Goal: Obtain resource: Obtain resource

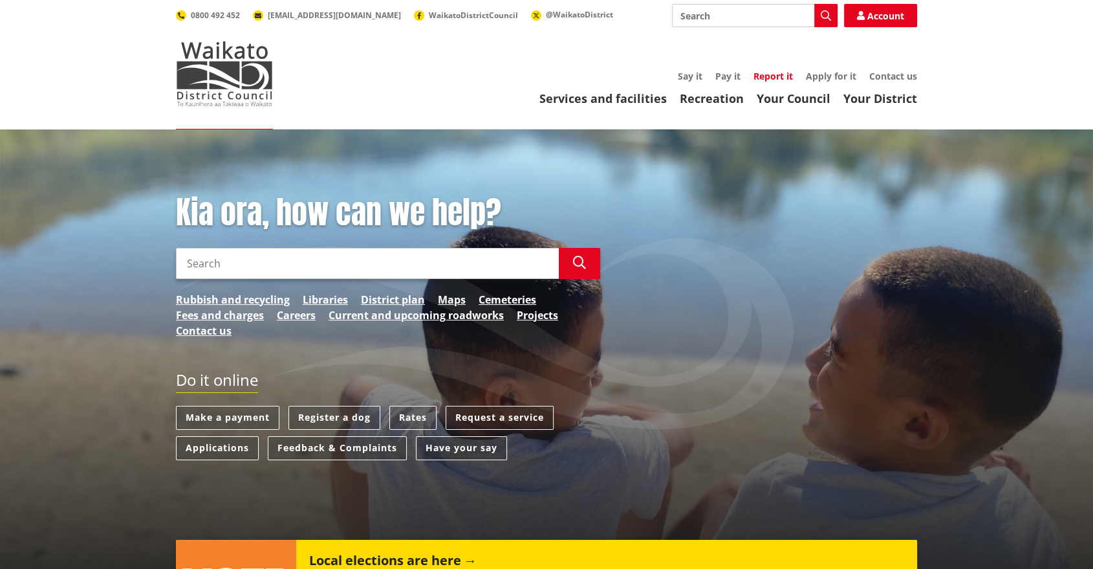
click at [783, 75] on link "Report it" at bounding box center [773, 76] width 39 height 12
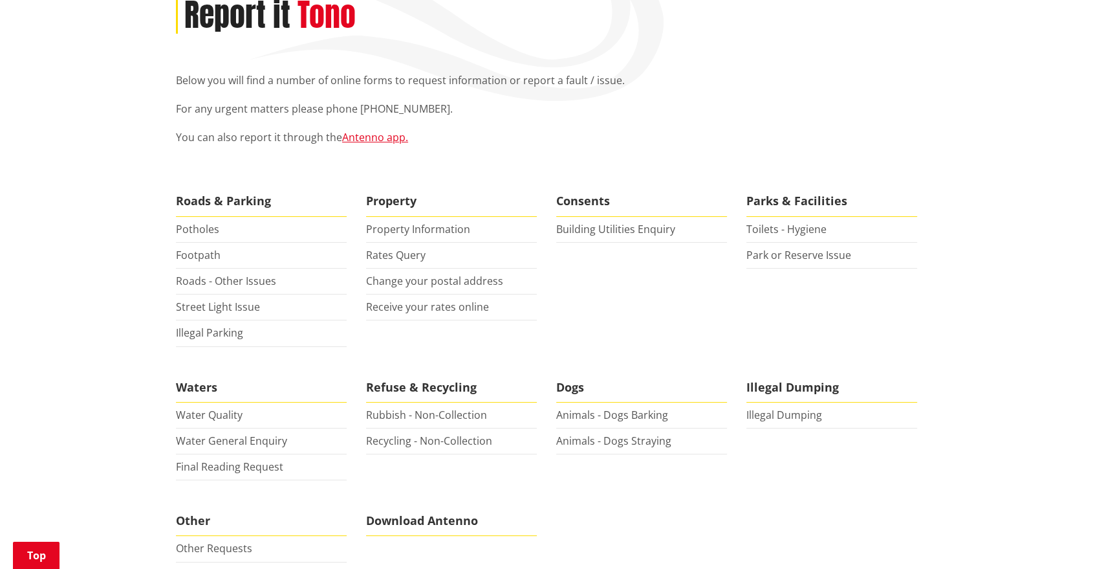
scroll to position [180, 0]
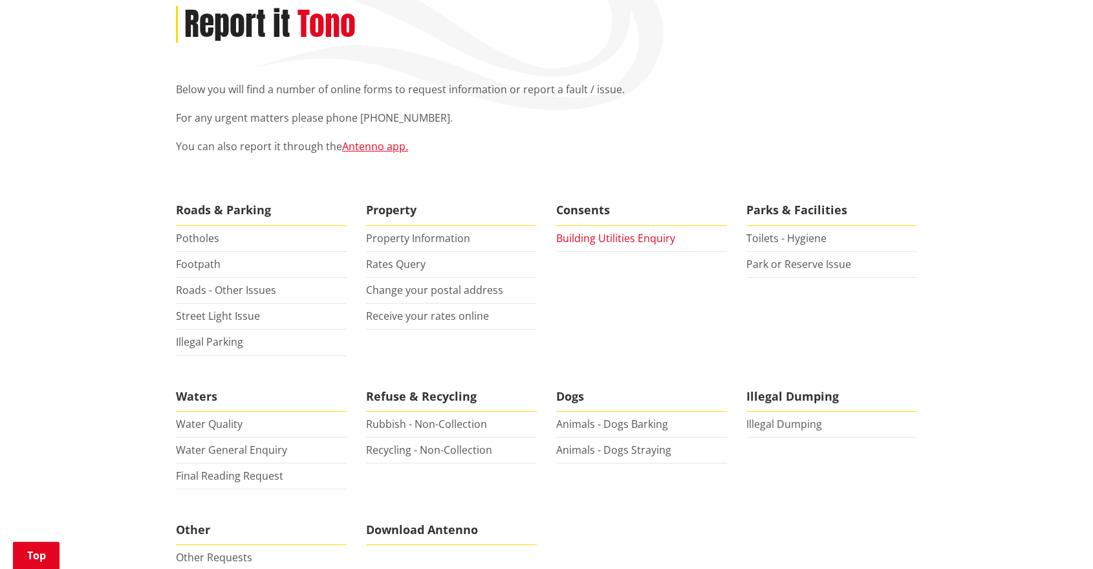
click at [611, 232] on link "Building Utilities Enquiry" at bounding box center [615, 238] width 119 height 14
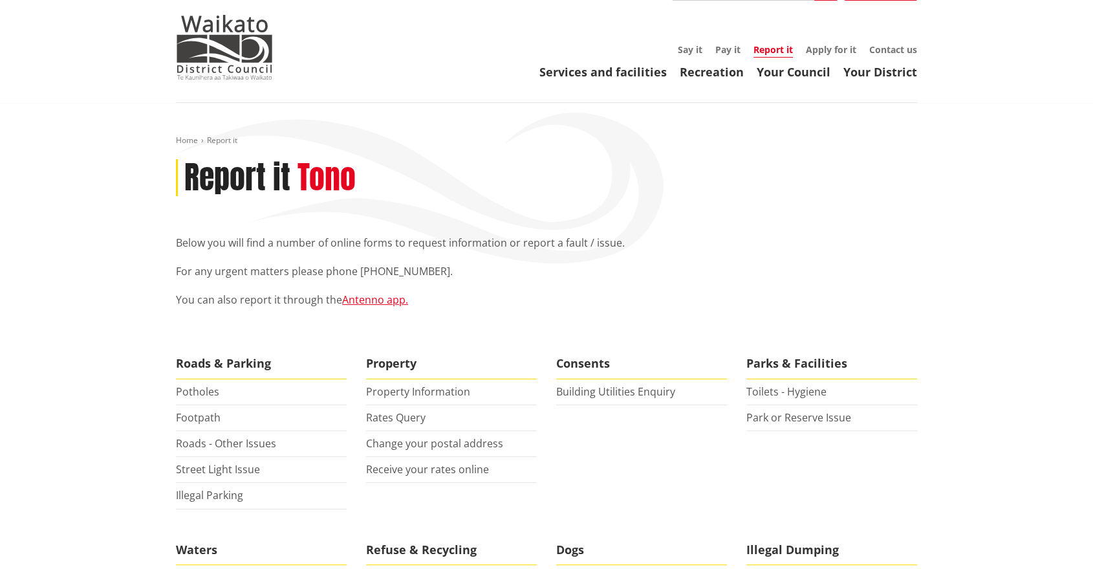
scroll to position [0, 0]
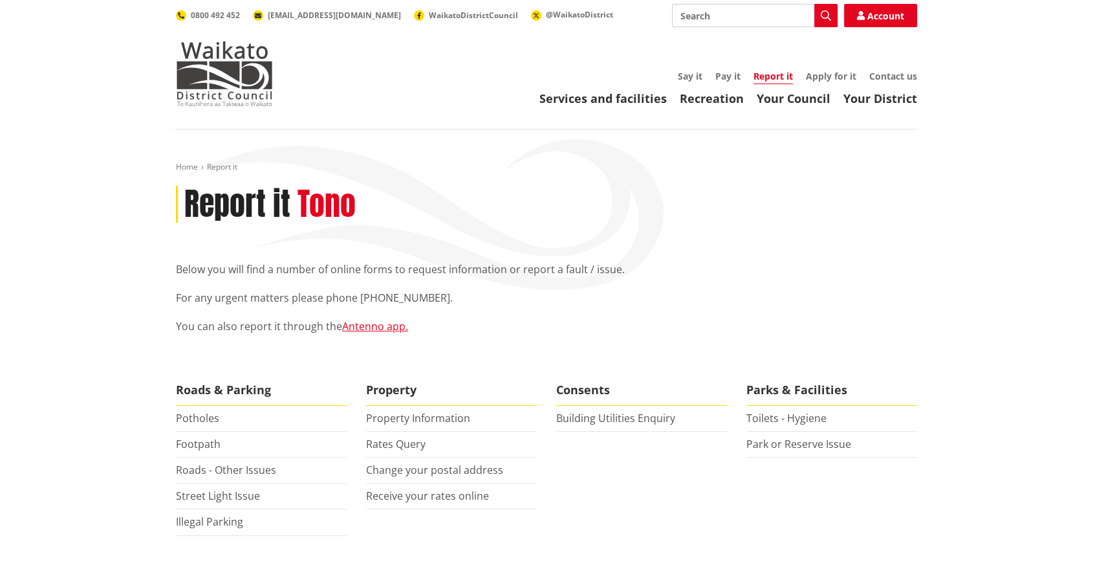
click at [731, 17] on input "Search" at bounding box center [755, 15] width 166 height 23
type input "rates remission"
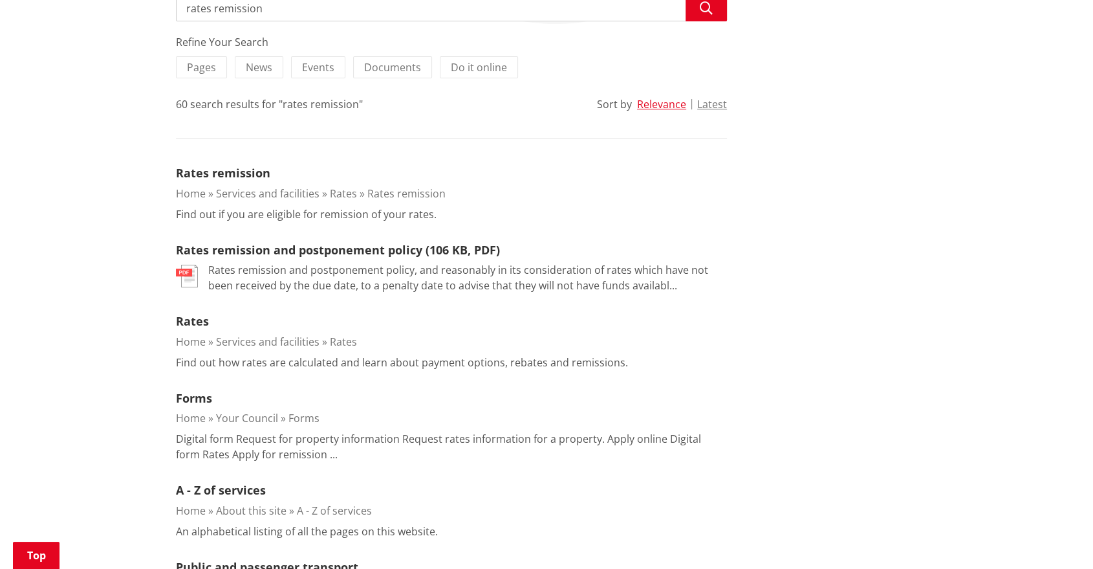
scroll to position [280, 0]
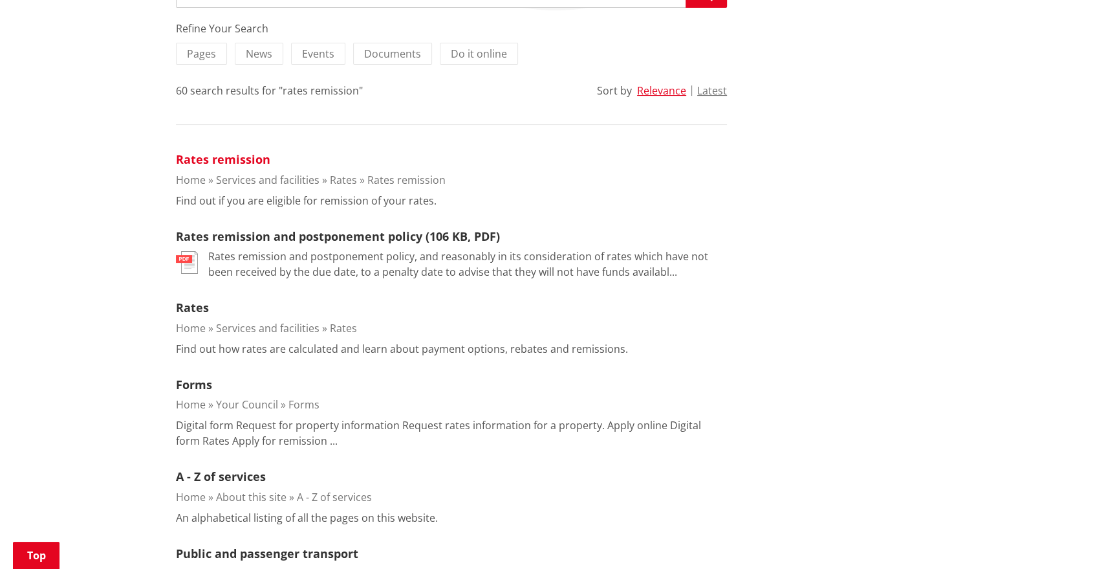
click at [250, 159] on link "Rates remission" at bounding box center [223, 159] width 94 height 16
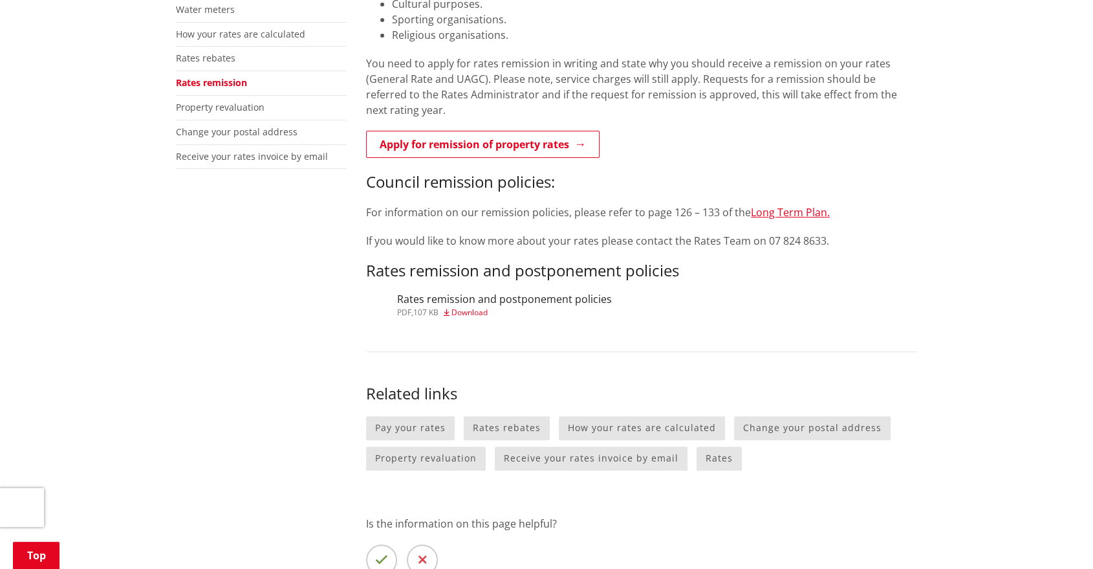
scroll to position [347, 0]
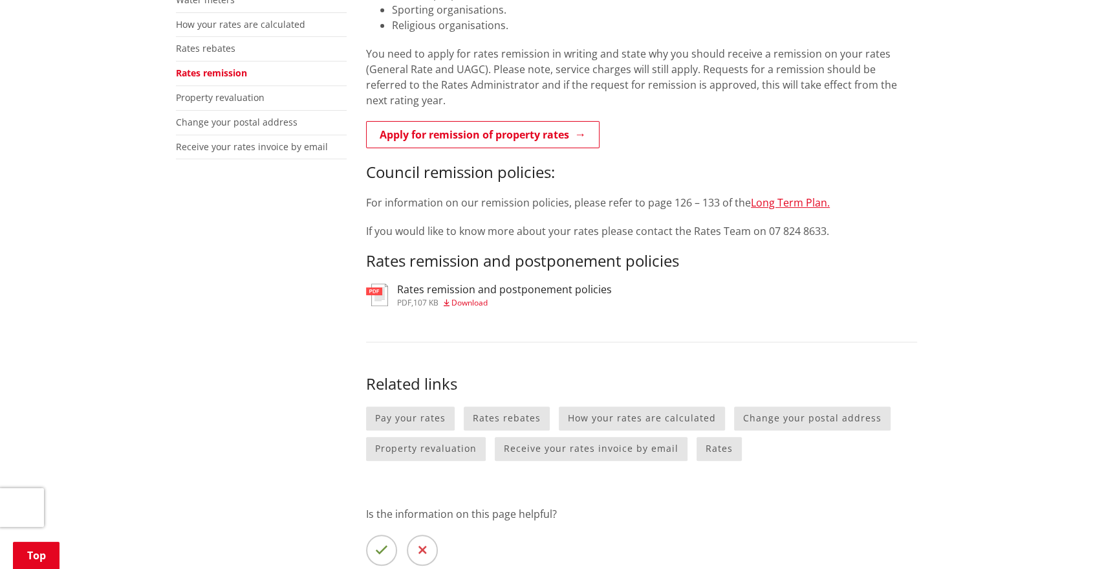
click at [445, 299] on div "pdf , 107 KB Download" at bounding box center [504, 303] width 215 height 8
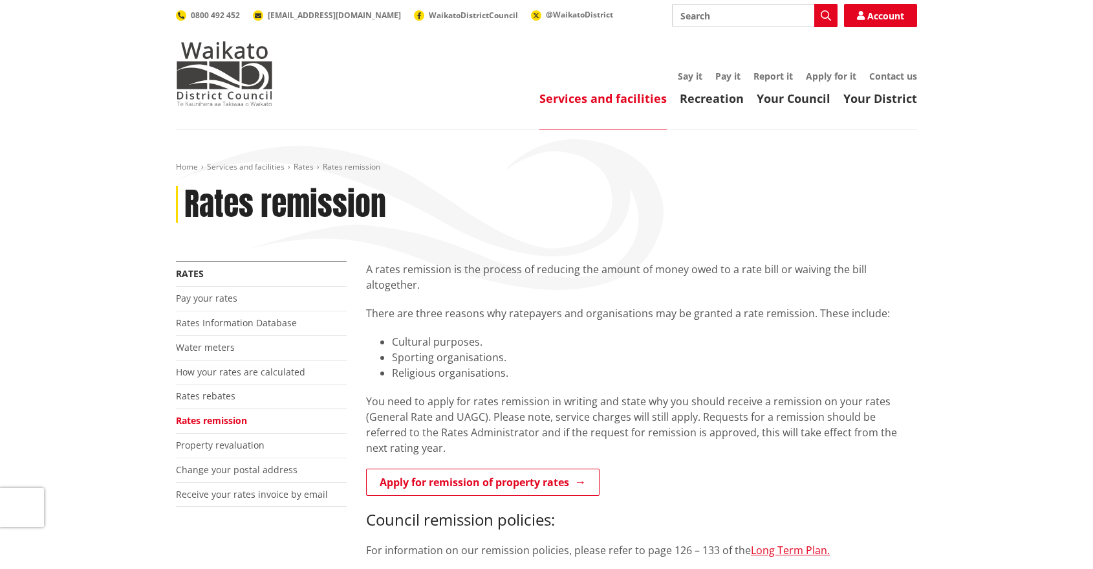
scroll to position [347, 0]
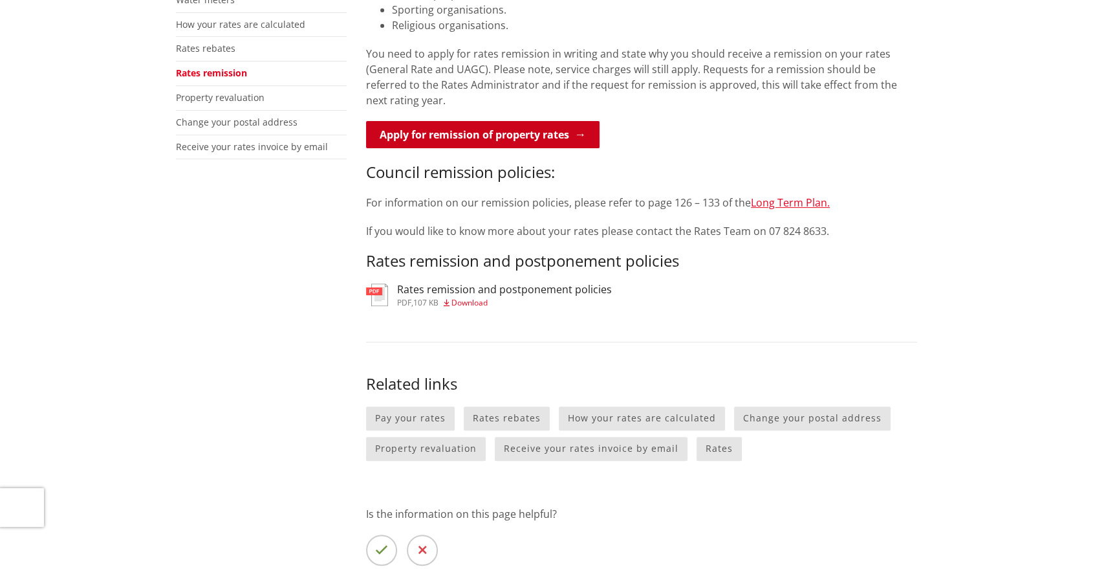
click at [546, 122] on link "Apply for remission of property rates" at bounding box center [483, 134] width 234 height 27
